Goal: Transaction & Acquisition: Book appointment/travel/reservation

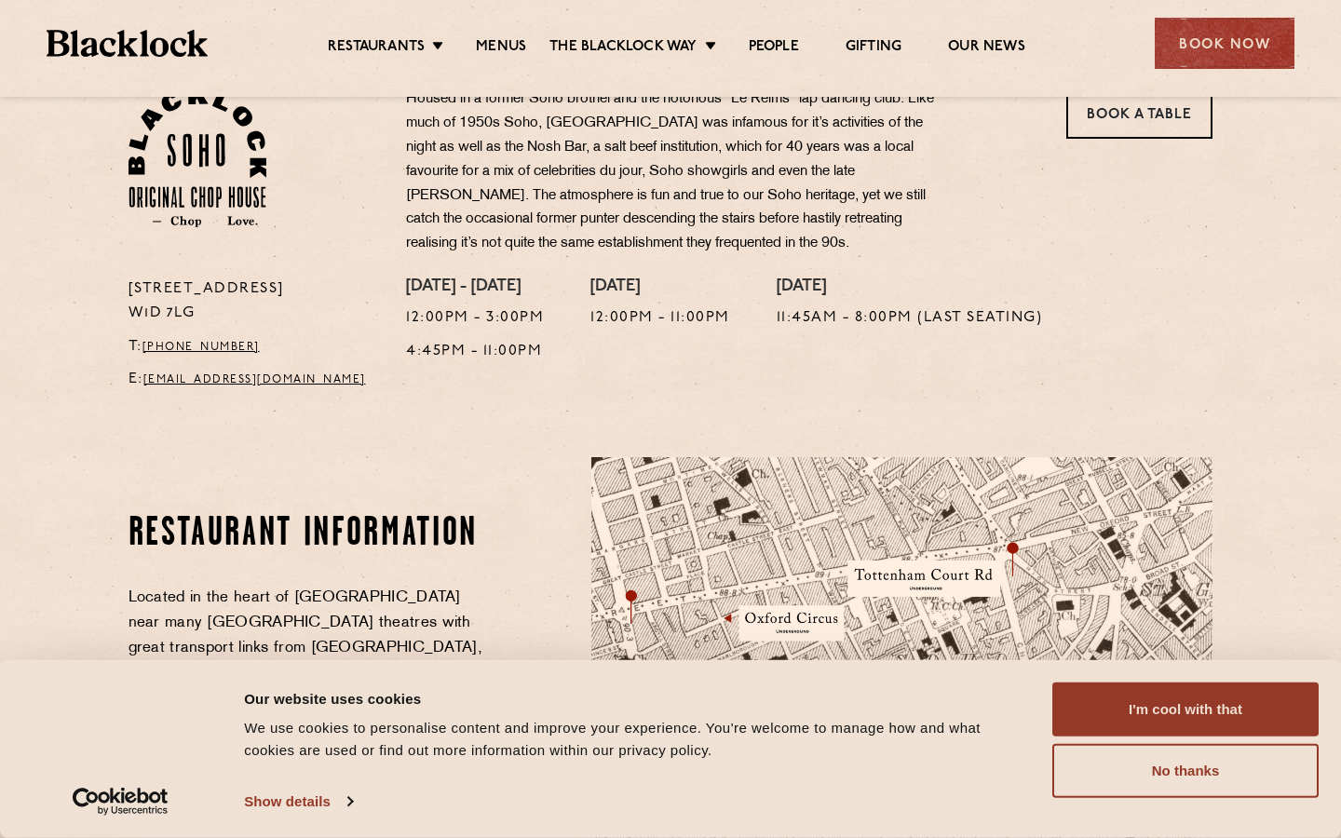
scroll to position [645, 0]
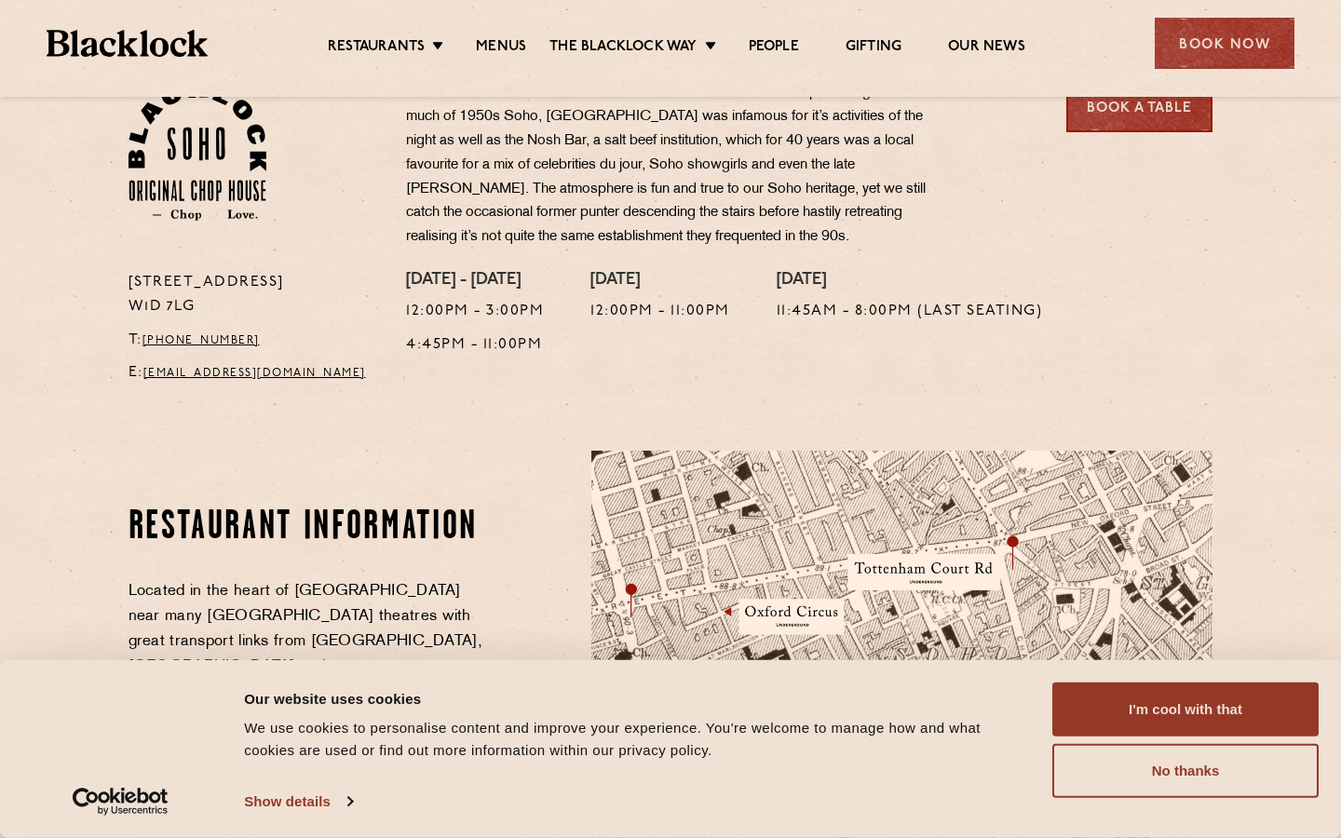
click at [1144, 115] on link "Book a Table" at bounding box center [1139, 106] width 146 height 51
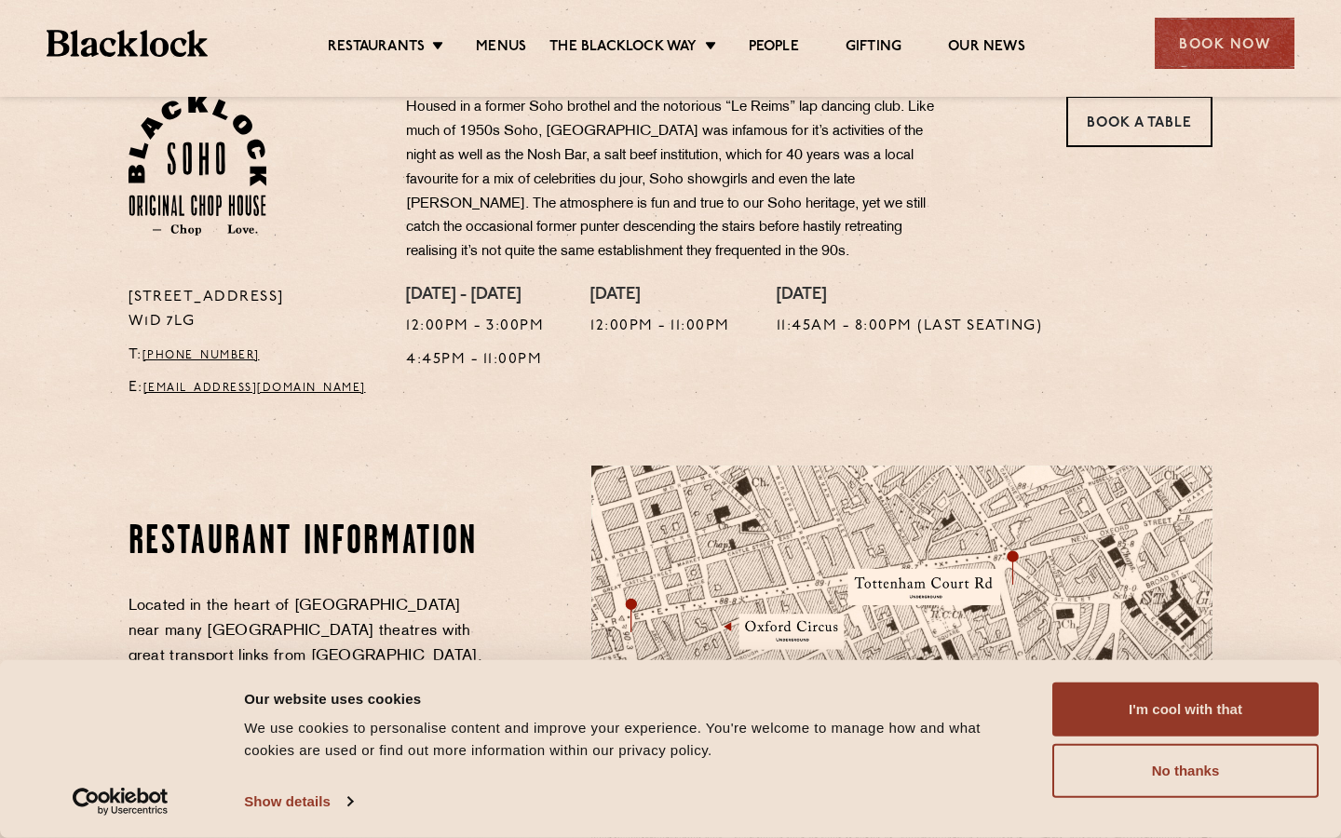
scroll to position [555, 0]
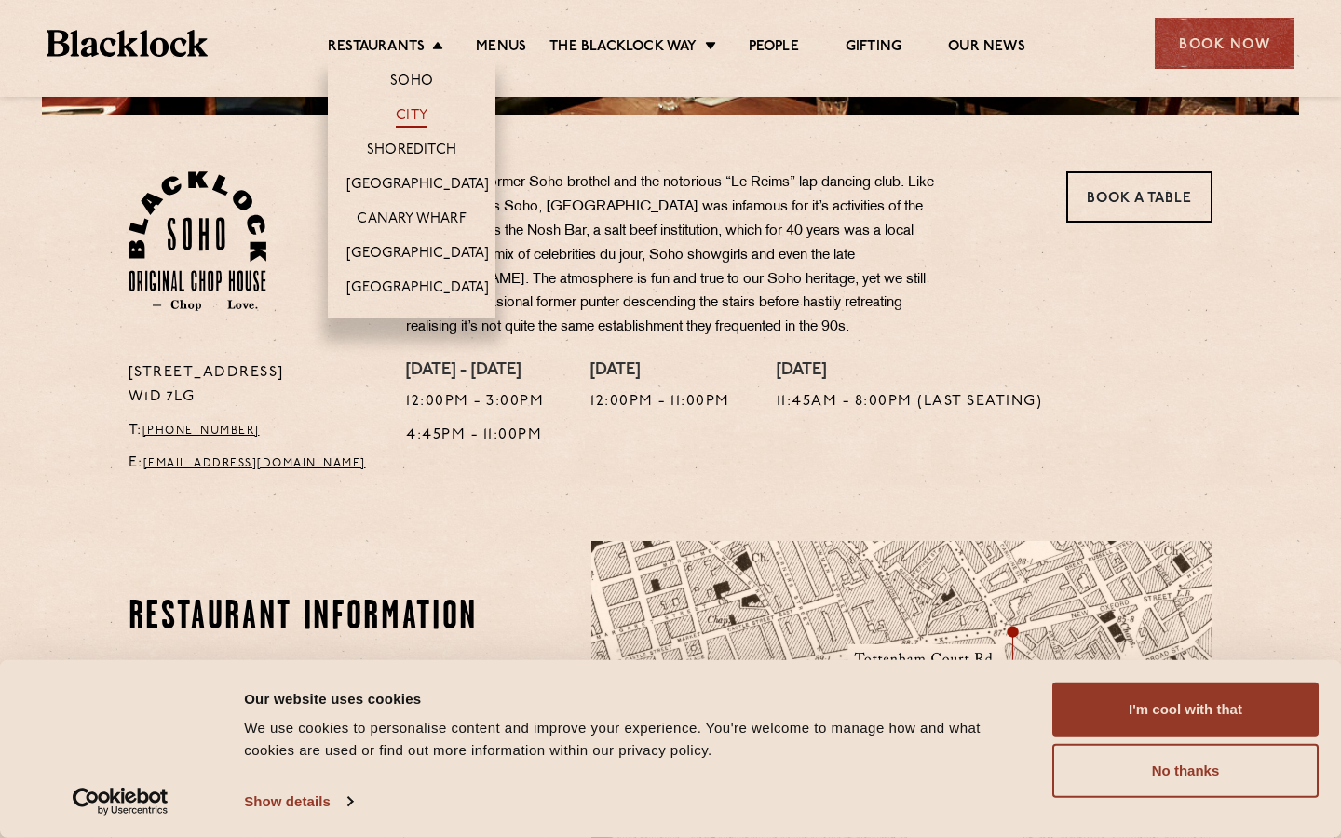
click at [413, 115] on link "City" at bounding box center [412, 117] width 32 height 20
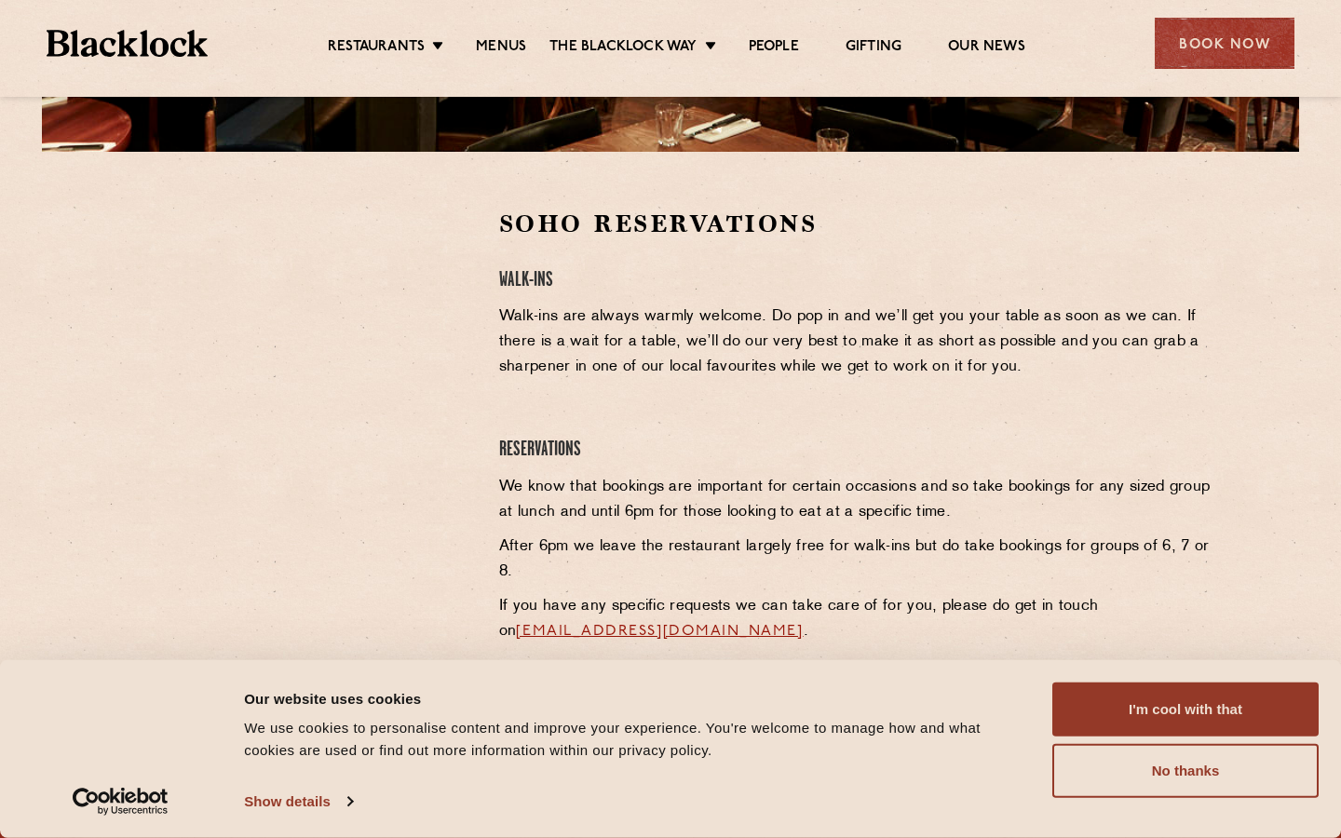
scroll to position [531, 0]
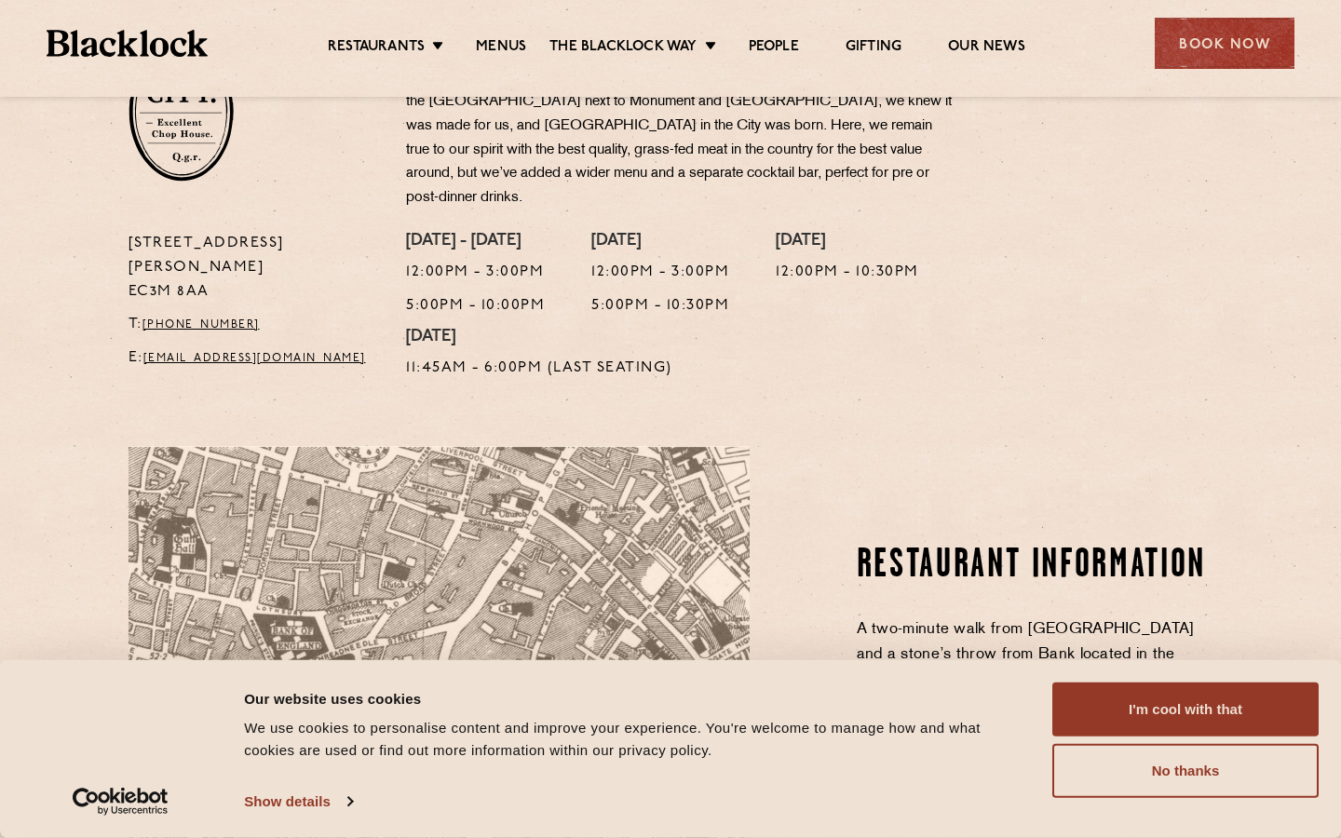
scroll to position [653, 0]
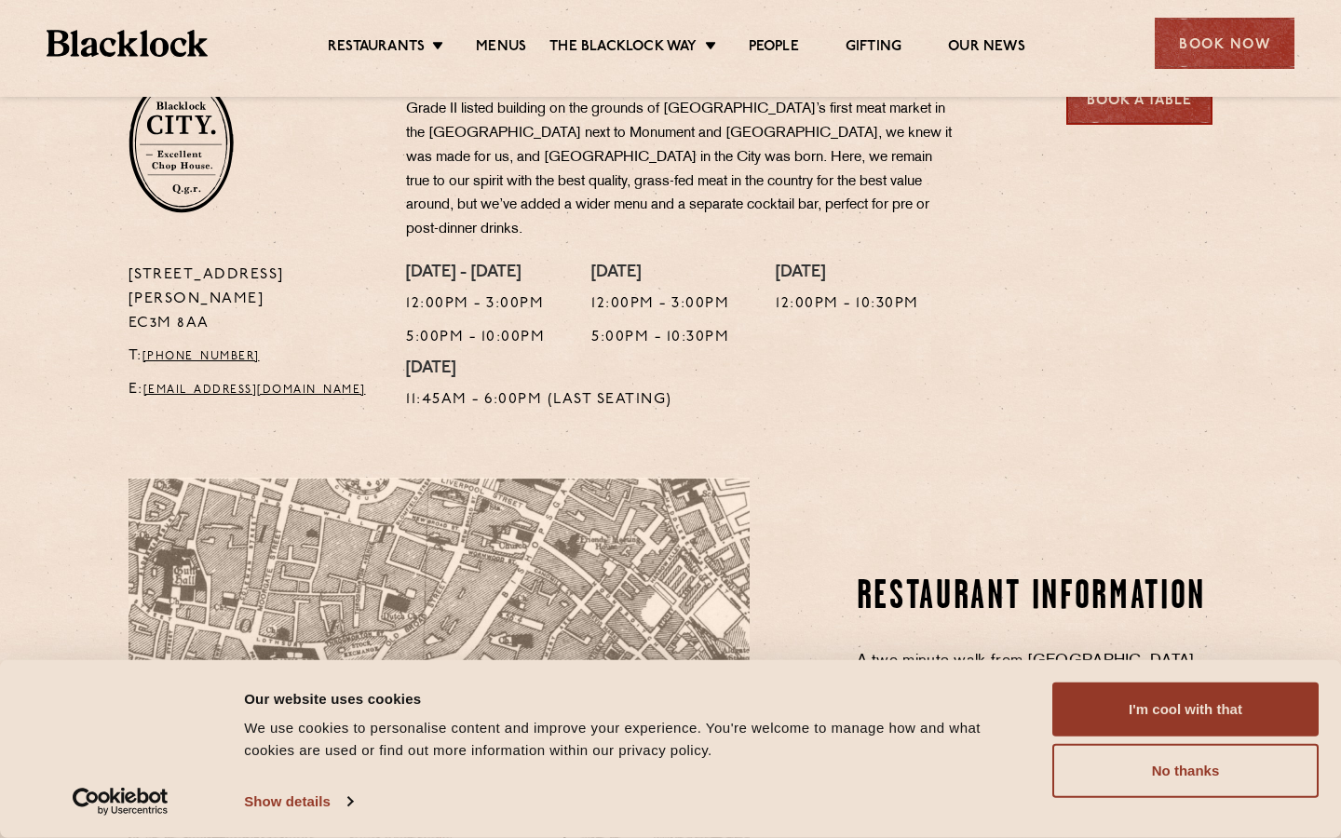
click at [1115, 103] on link "Book a Table" at bounding box center [1139, 99] width 146 height 51
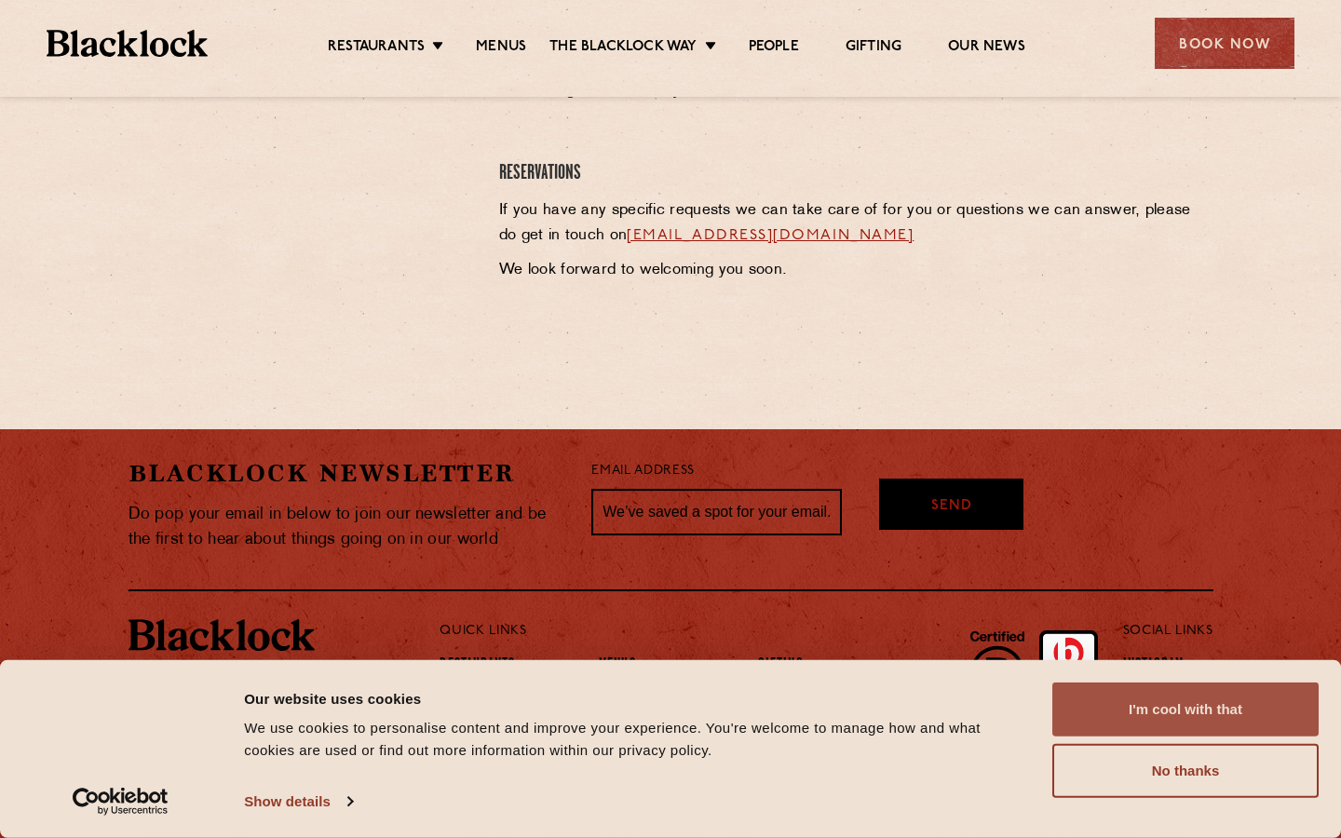
scroll to position [963, 0]
click at [1108, 690] on button "I'm cool with that" at bounding box center [1185, 710] width 266 height 54
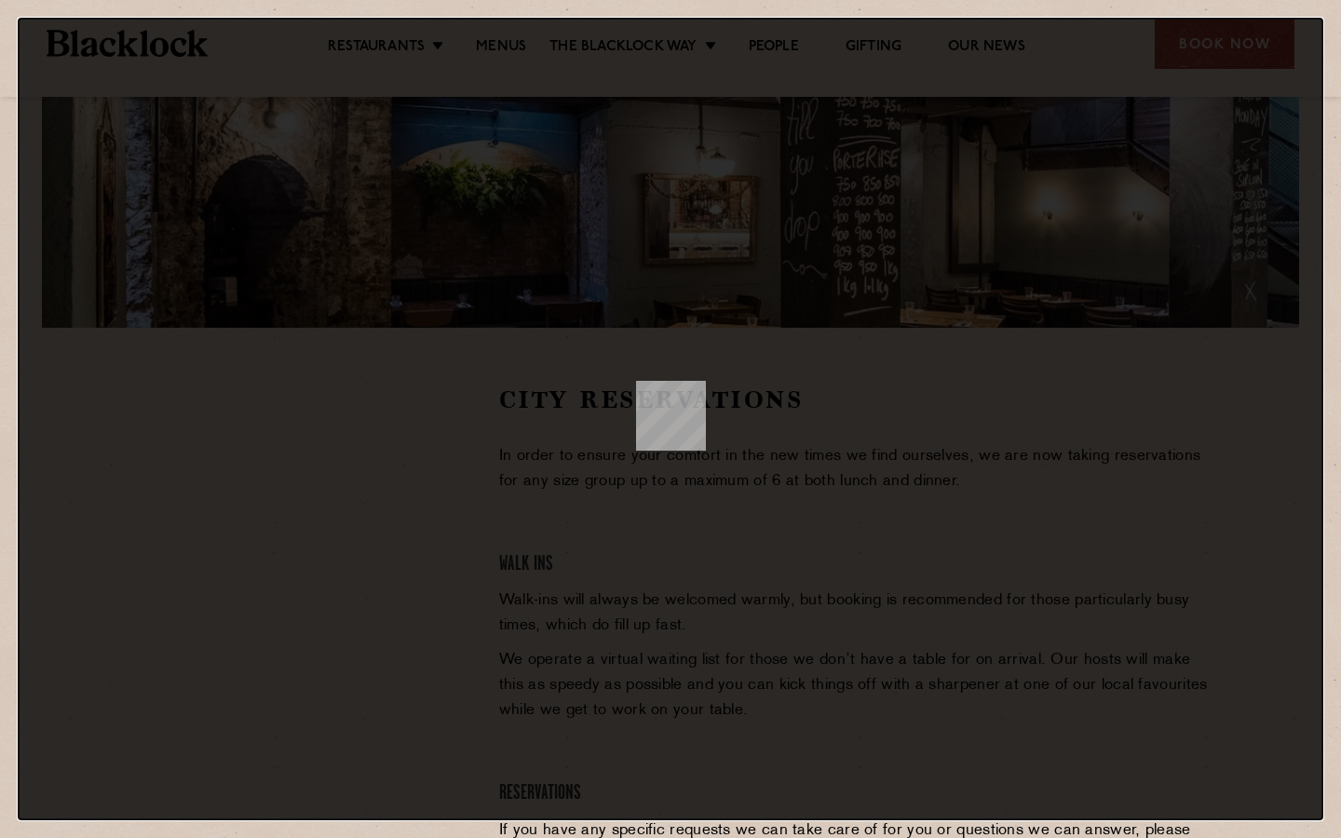
scroll to position [0, 0]
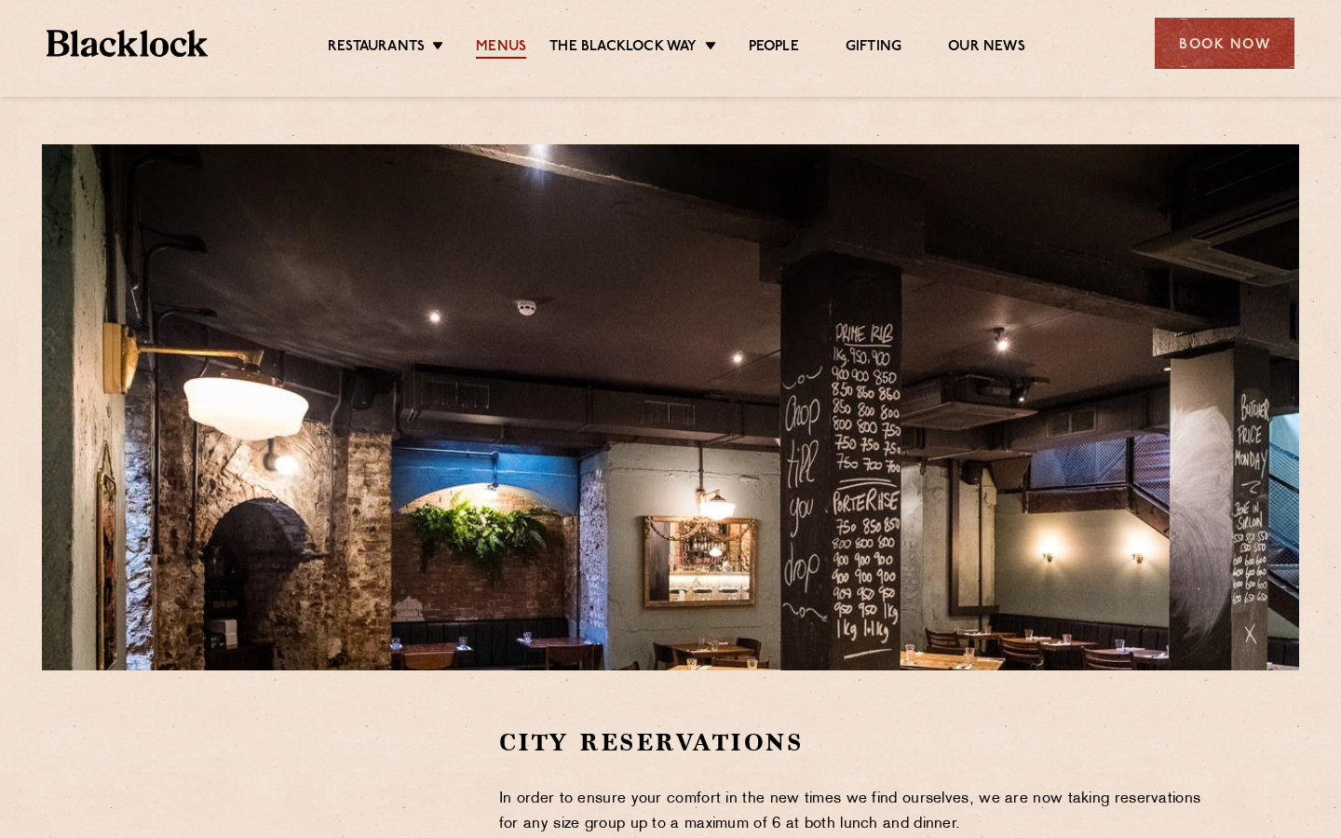
click at [486, 39] on link "Menus" at bounding box center [501, 48] width 50 height 20
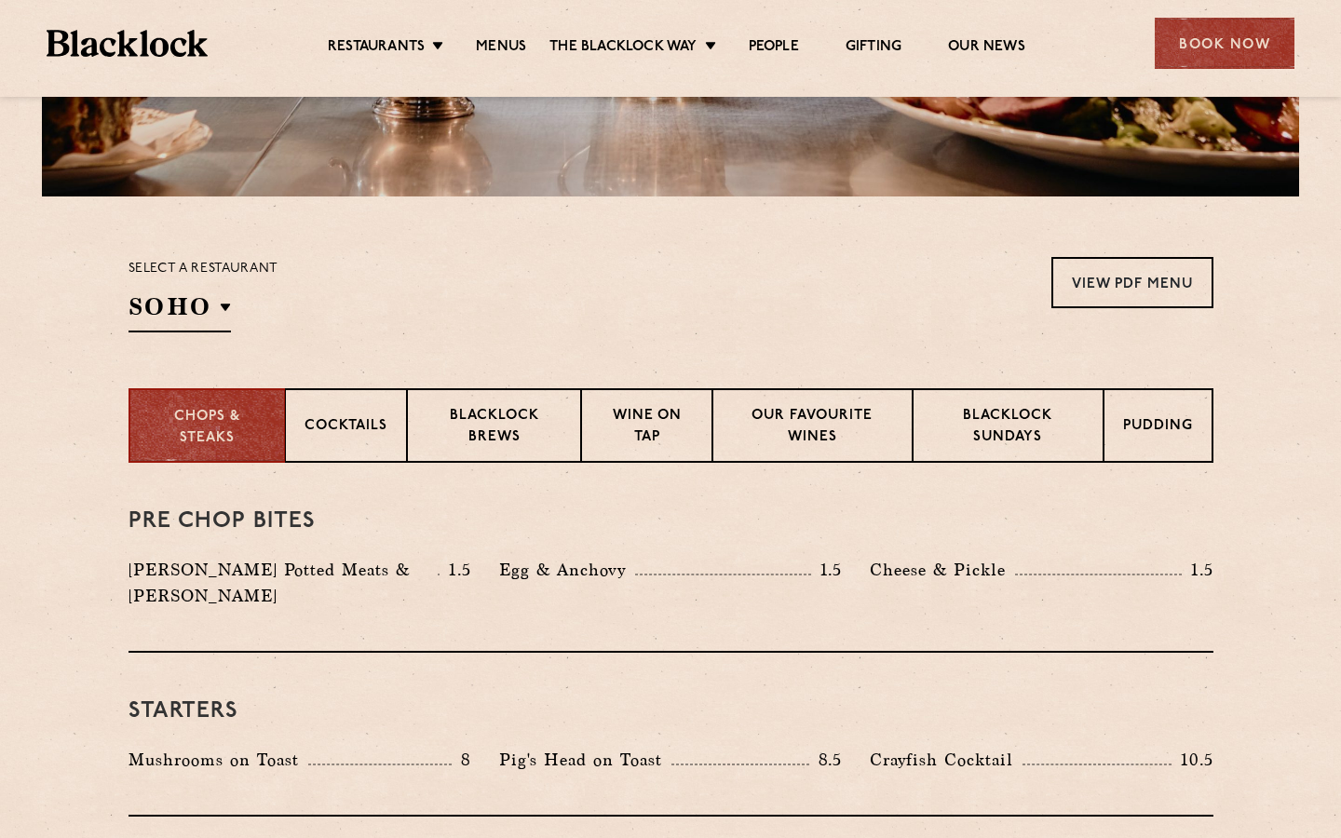
scroll to position [477, 0]
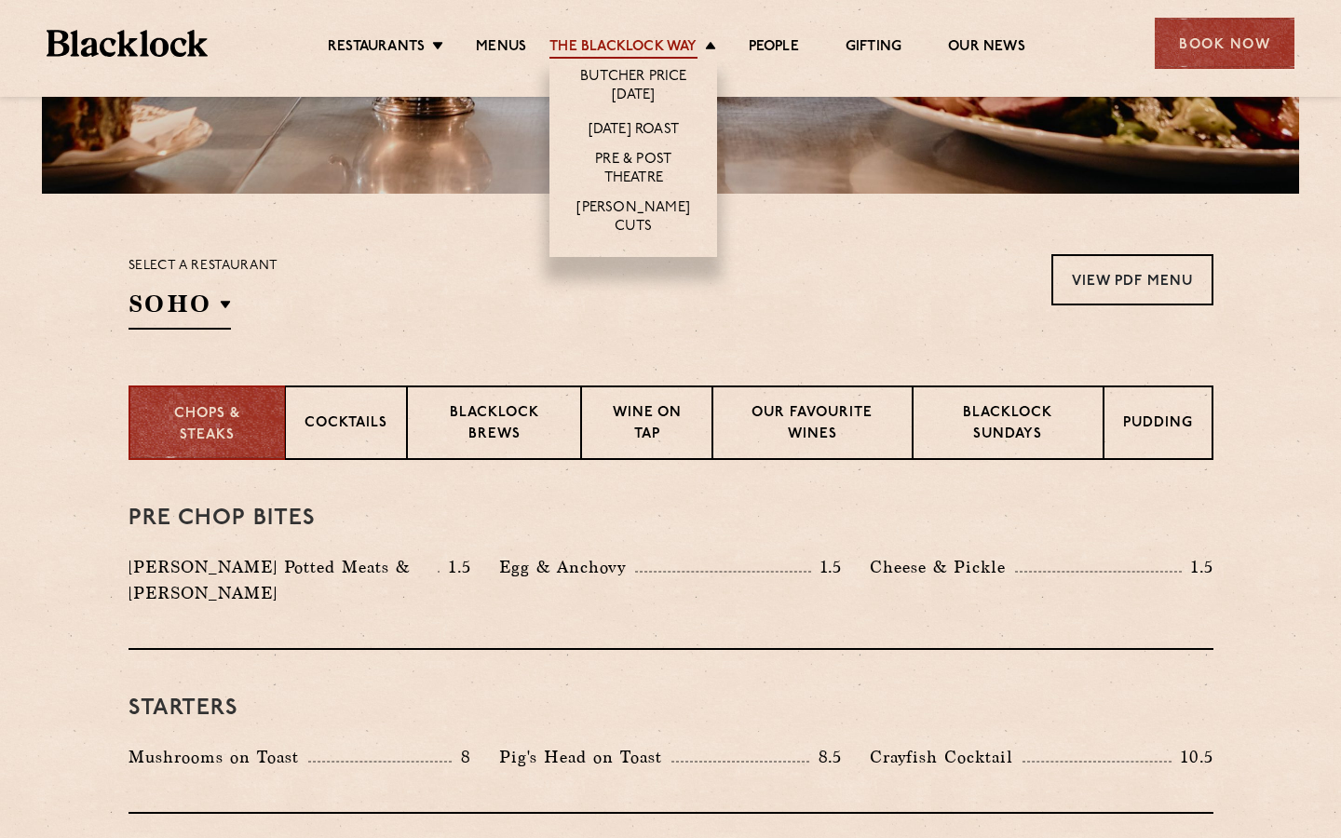
click at [673, 47] on link "The Blacklock Way" at bounding box center [622, 48] width 147 height 20
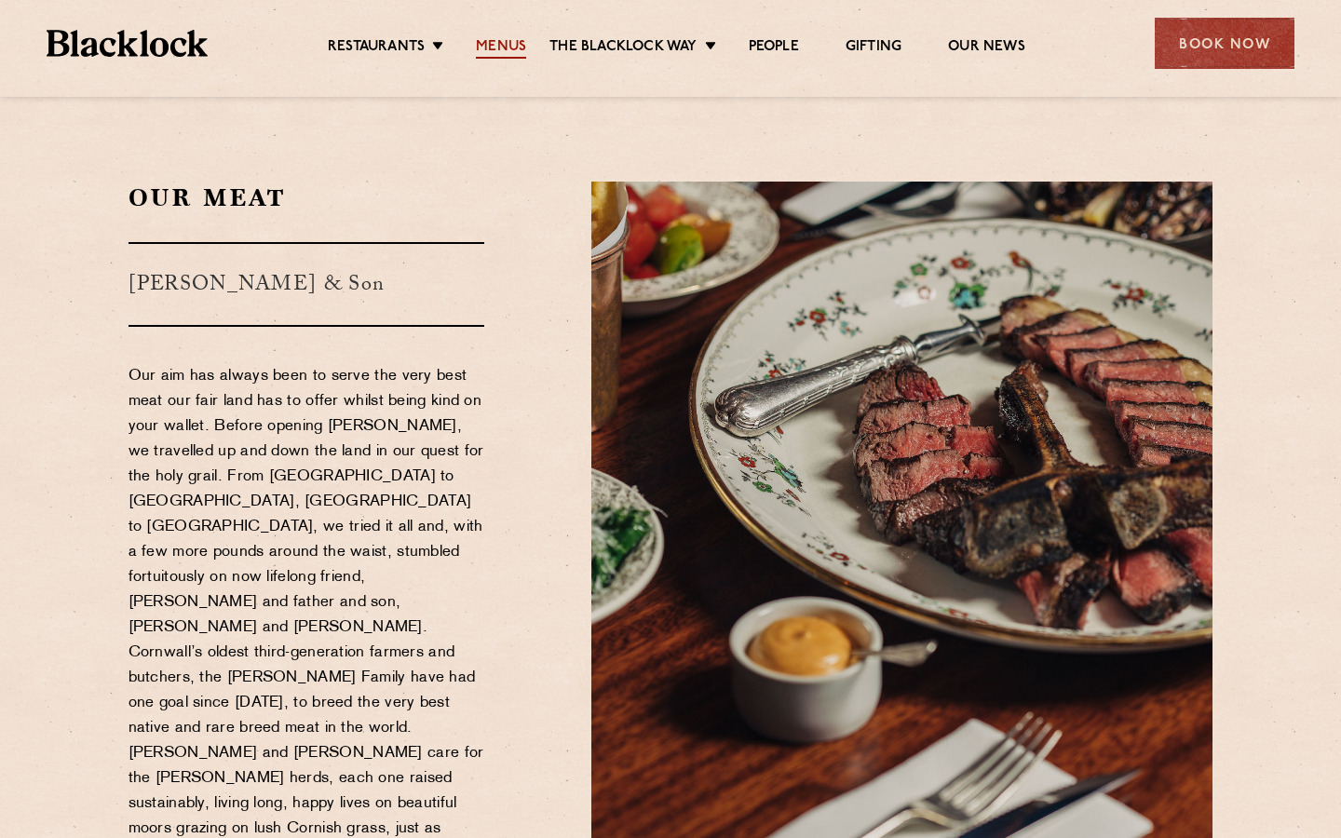
click at [508, 38] on link "Menus" at bounding box center [501, 48] width 50 height 20
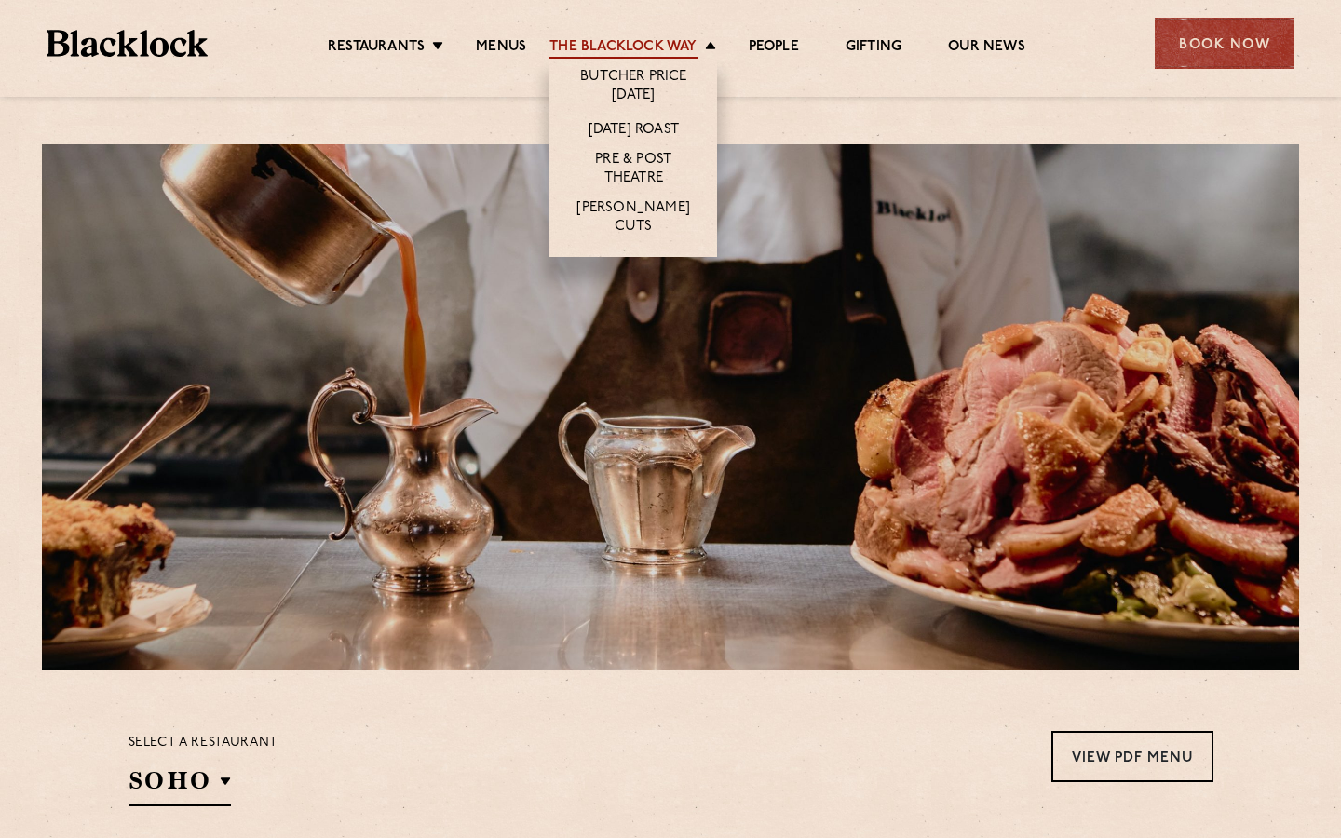
click at [644, 44] on link "The Blacklock Way" at bounding box center [622, 48] width 147 height 20
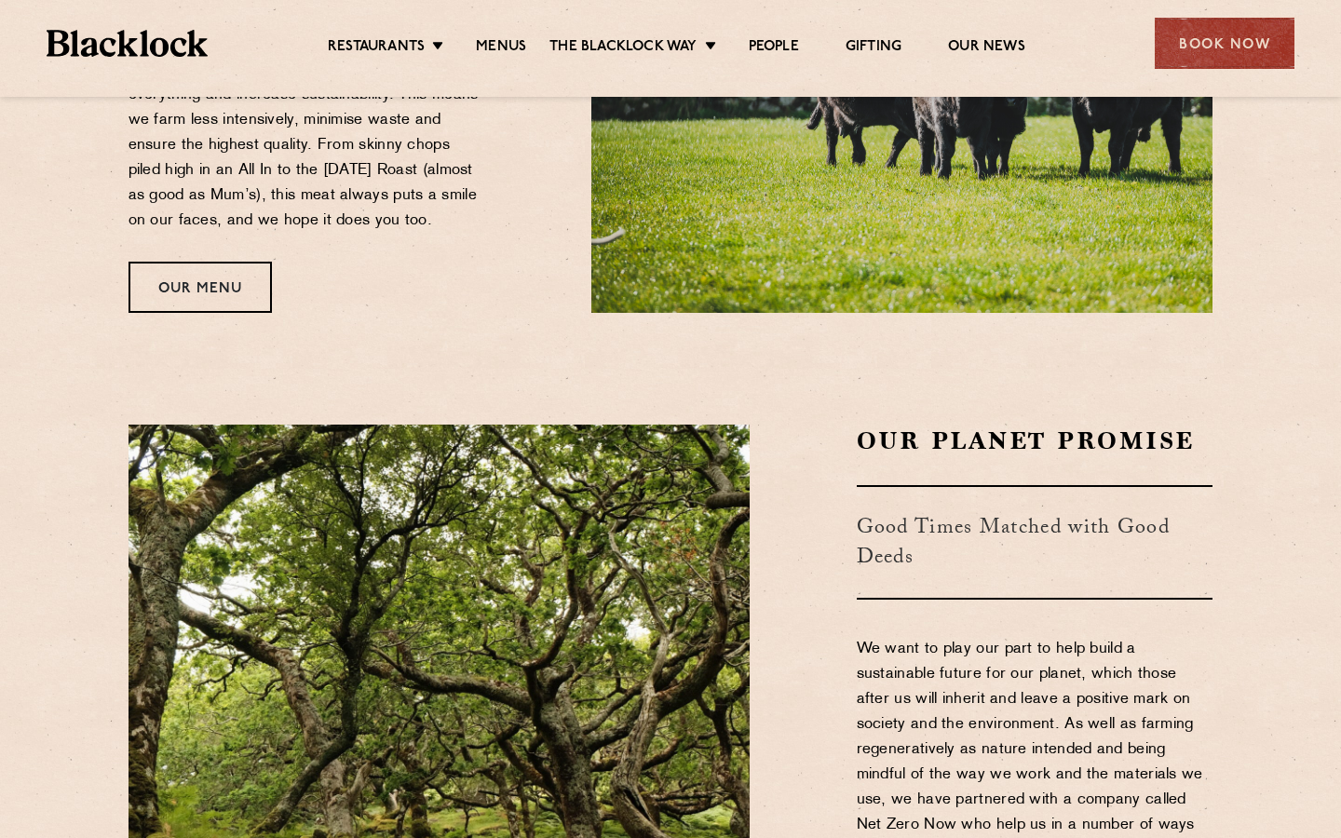
scroll to position [1901, 0]
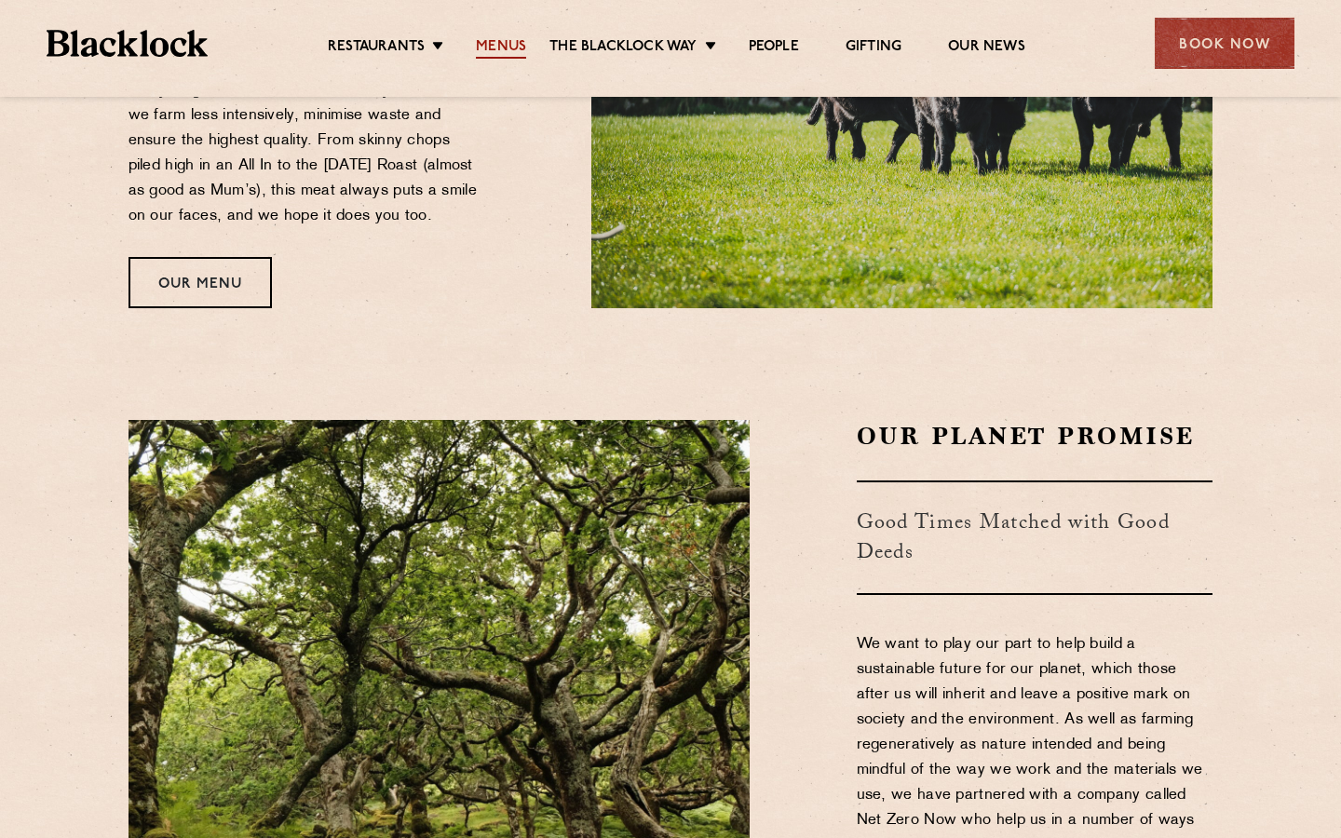
click at [495, 47] on link "Menus" at bounding box center [501, 48] width 50 height 20
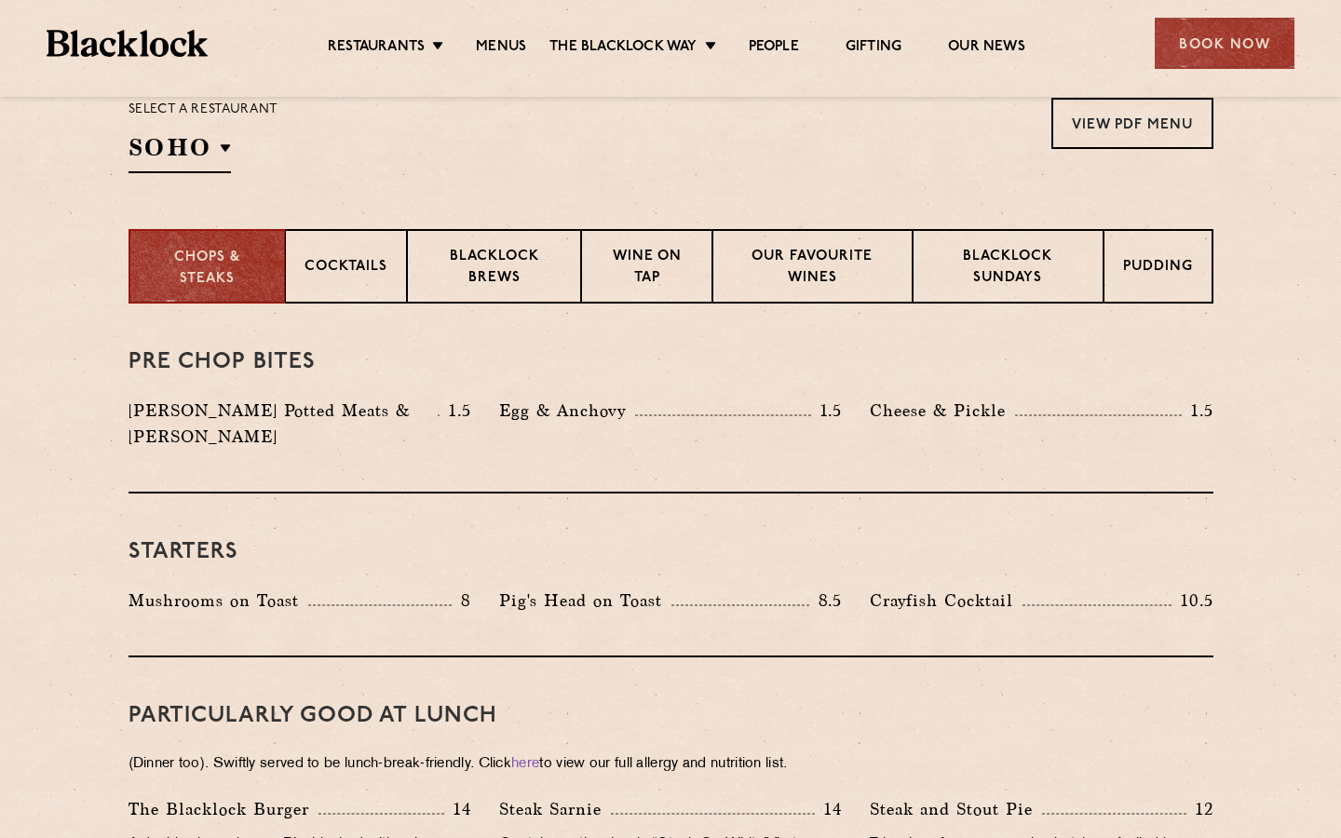
scroll to position [595, 0]
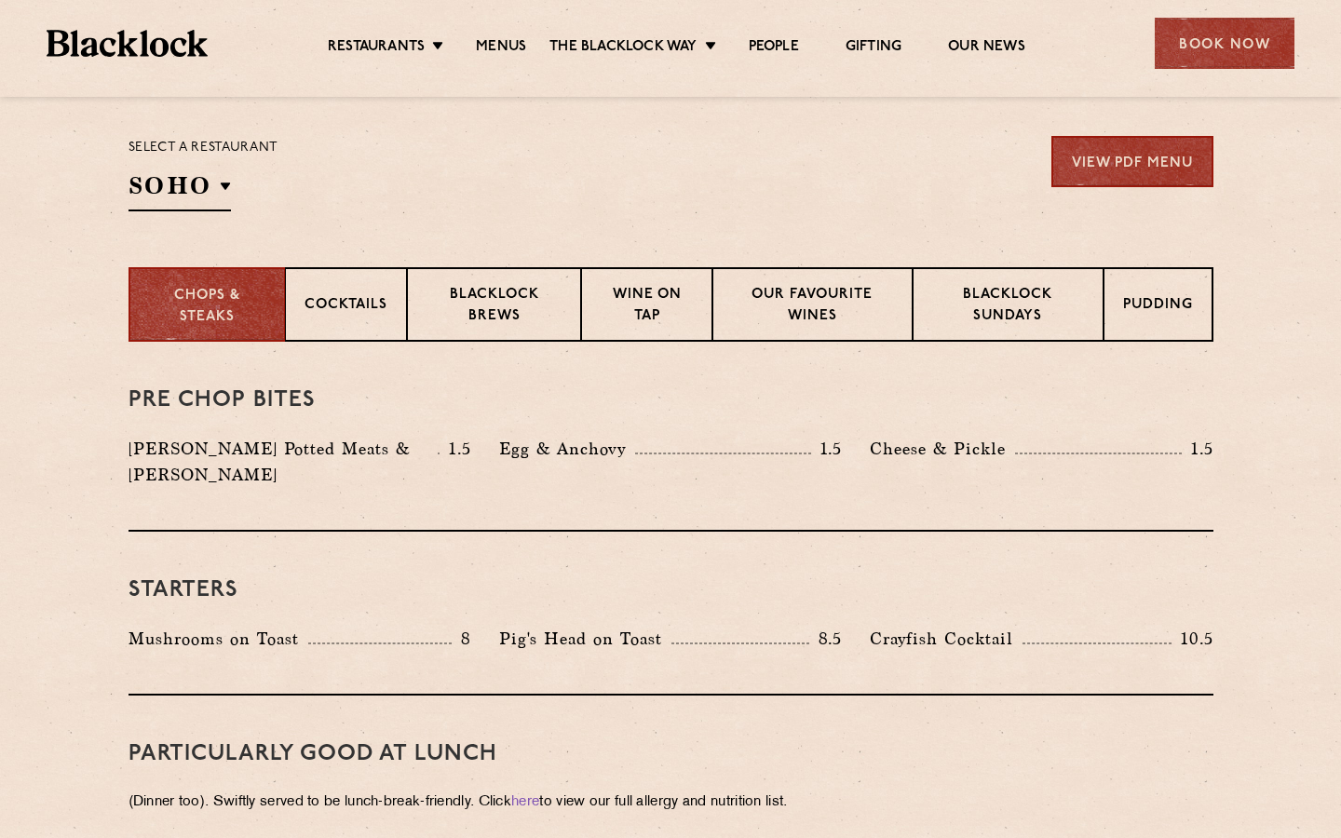
click at [1175, 156] on link "View PDF Menu" at bounding box center [1132, 161] width 162 height 51
